Goal: Transaction & Acquisition: Purchase product/service

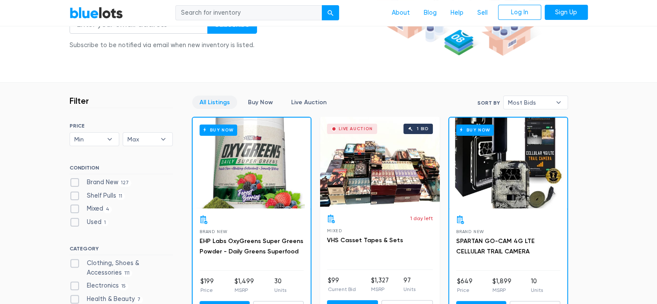
scroll to position [216, 0]
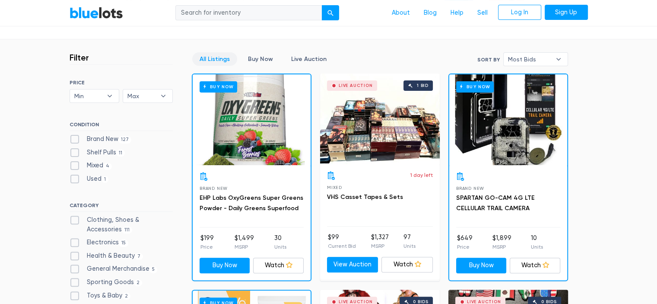
click at [111, 220] on label "Clothing, Shoes & Accessories 111" at bounding box center [121, 224] width 103 height 19
click at [75, 220] on Accessories"] "Clothing, Shoes & Accessories 111" at bounding box center [73, 218] width 6 height 6
checkbox Accessories"] "true"
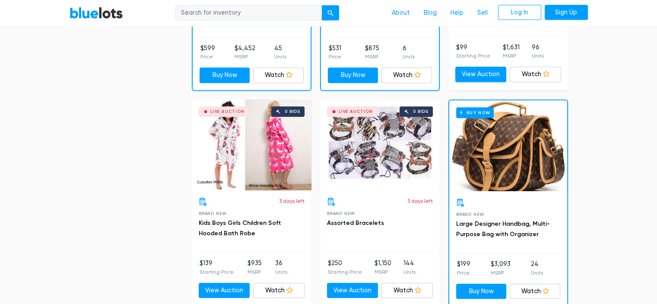
scroll to position [794, 0]
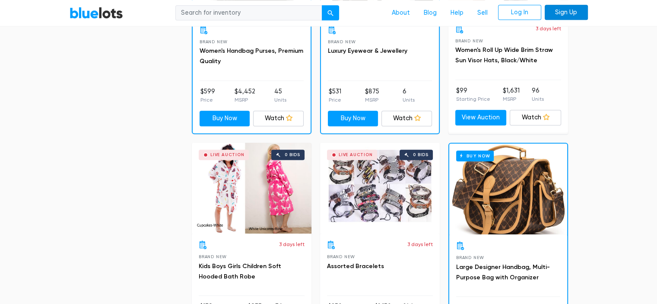
click at [558, 14] on link "Sign Up" at bounding box center [566, 13] width 43 height 16
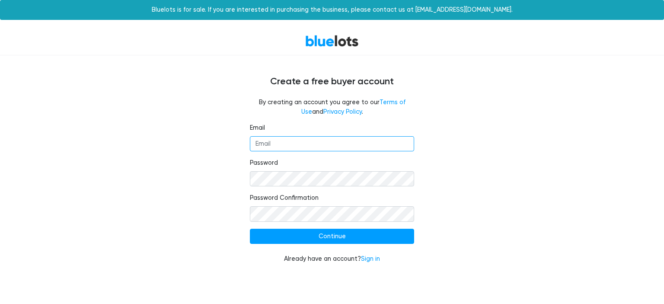
click at [286, 140] on input "Email" at bounding box center [332, 144] width 164 height 16
type input "jlcondley@hotmail.com"
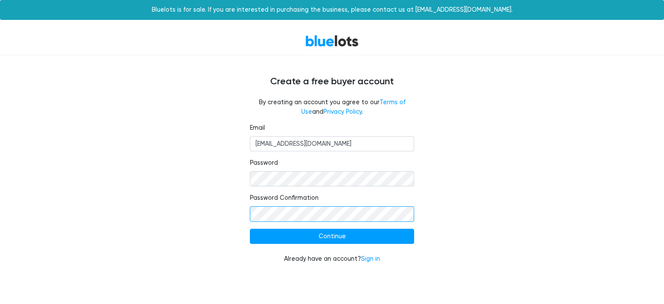
click at [250, 229] on input "Continue" at bounding box center [332, 237] width 164 height 16
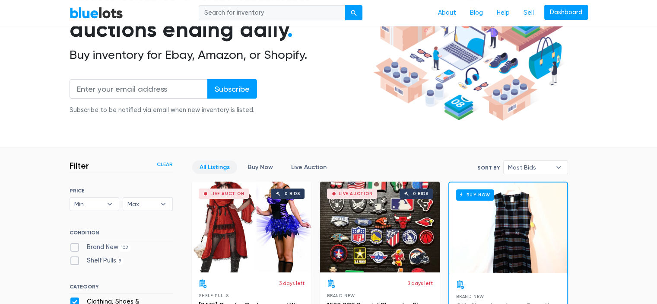
scroll to position [130, 0]
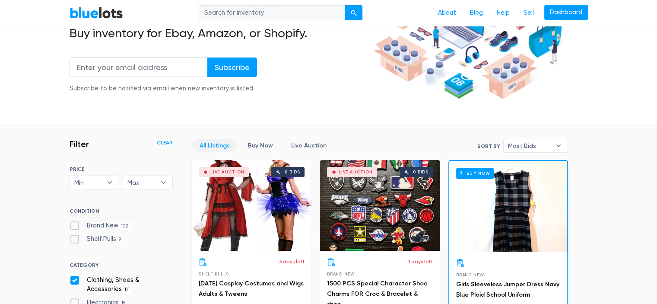
click at [98, 224] on label "Brand New 102" at bounding box center [101, 226] width 62 height 10
click at [75, 224] on New"] "Brand New 102" at bounding box center [73, 224] width 6 height 6
checkbox New"] "true"
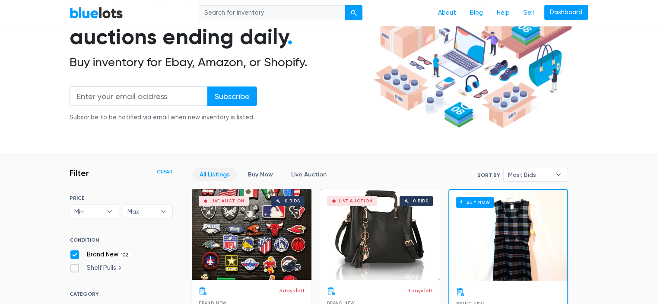
scroll to position [103, 0]
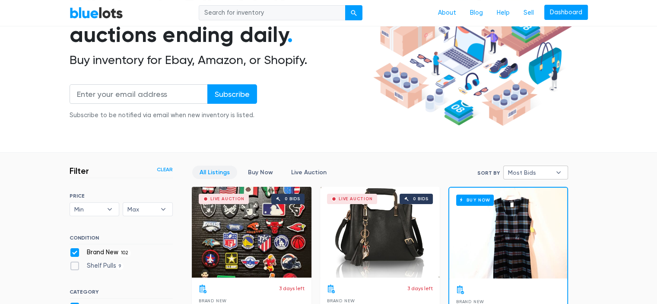
click at [561, 175] on b "▾" at bounding box center [559, 172] width 18 height 13
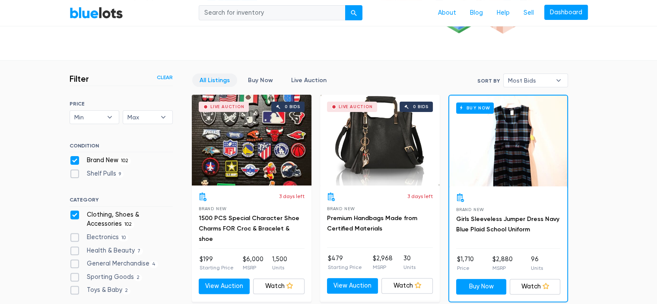
scroll to position [189, 0]
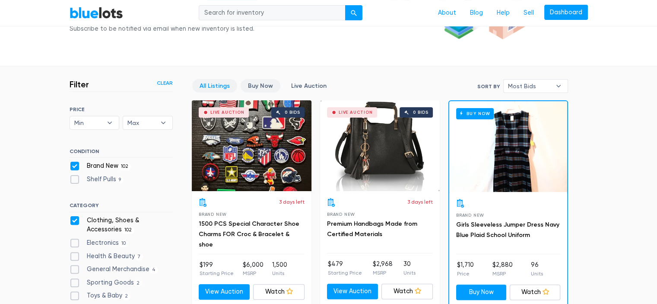
click at [253, 83] on link "Buy Now" at bounding box center [261, 85] width 40 height 13
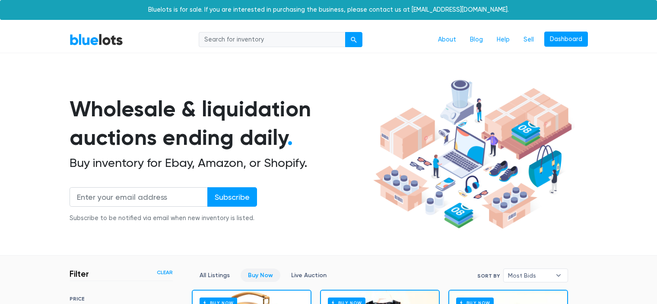
scroll to position [233, 0]
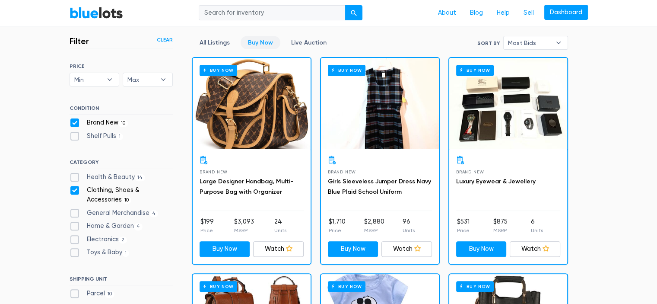
click at [254, 105] on div "Buy Now" at bounding box center [252, 103] width 118 height 91
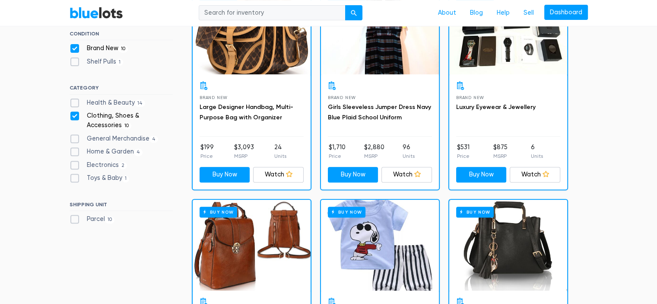
scroll to position [405, 0]
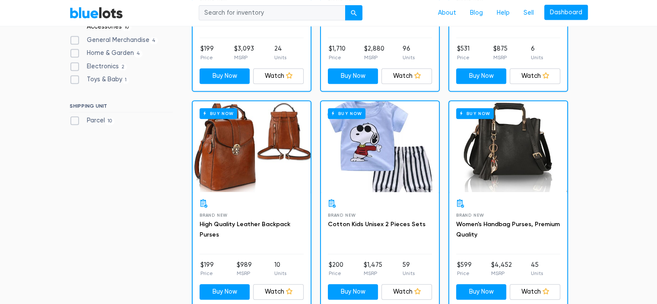
click at [403, 139] on div "Buy Now" at bounding box center [380, 146] width 118 height 91
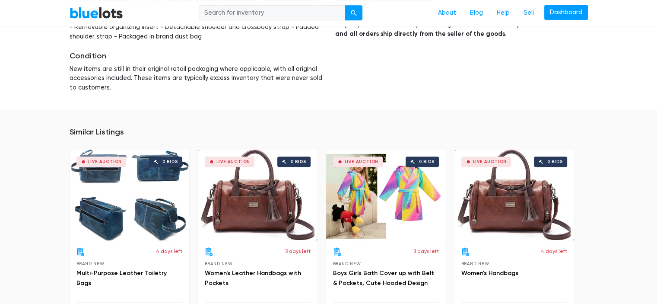
scroll to position [519, 0]
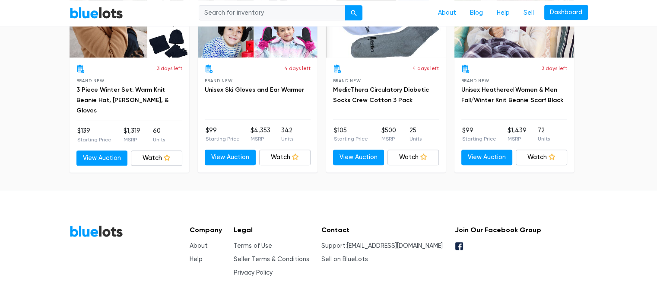
scroll to position [758, 0]
